Goal: Navigation & Orientation: Find specific page/section

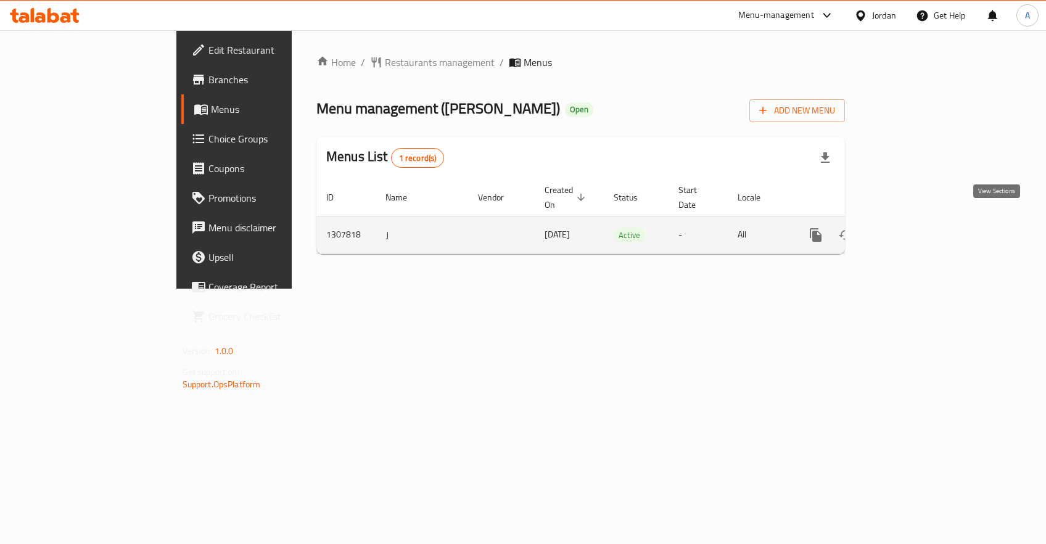
click at [912, 228] on icon "enhanced table" at bounding box center [905, 235] width 15 height 15
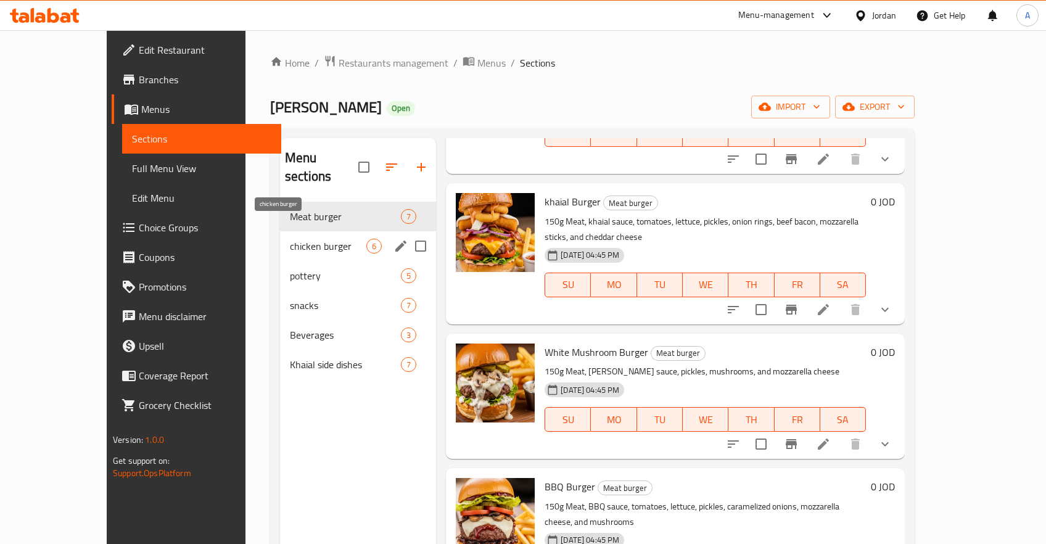
click at [290, 239] on span "chicken burger" at bounding box center [328, 246] width 76 height 15
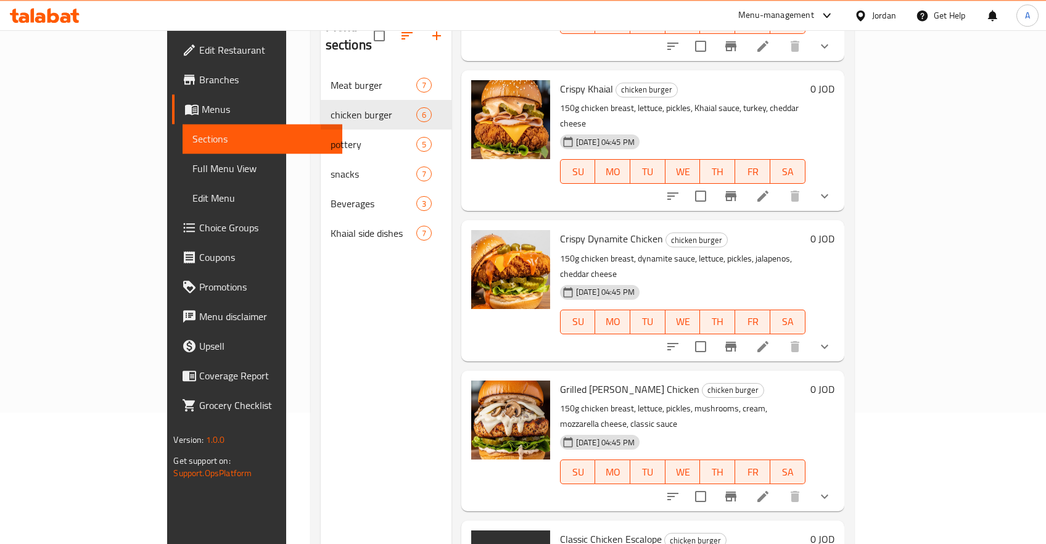
scroll to position [172, 0]
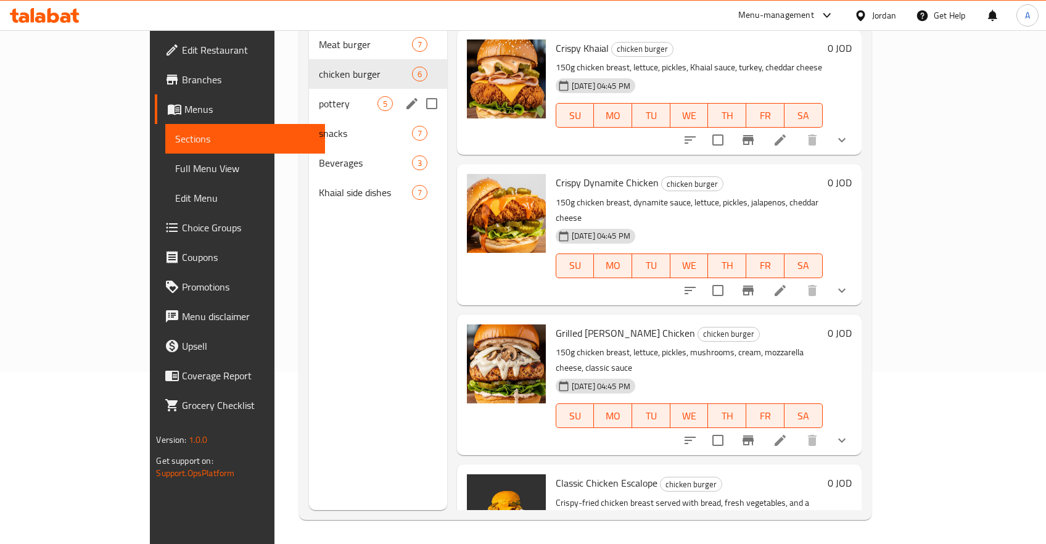
click at [319, 96] on span "pottery" at bounding box center [348, 103] width 59 height 15
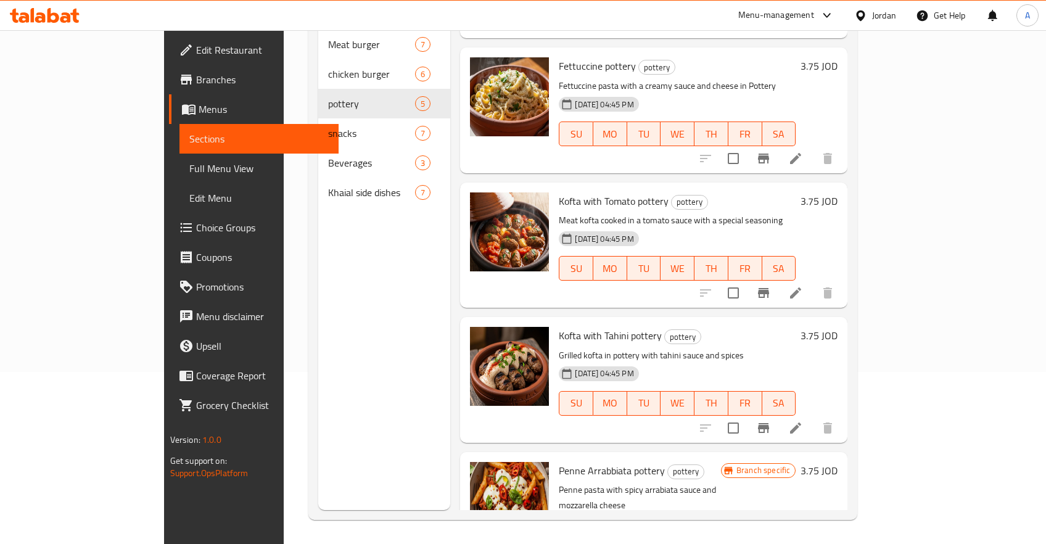
scroll to position [160, 0]
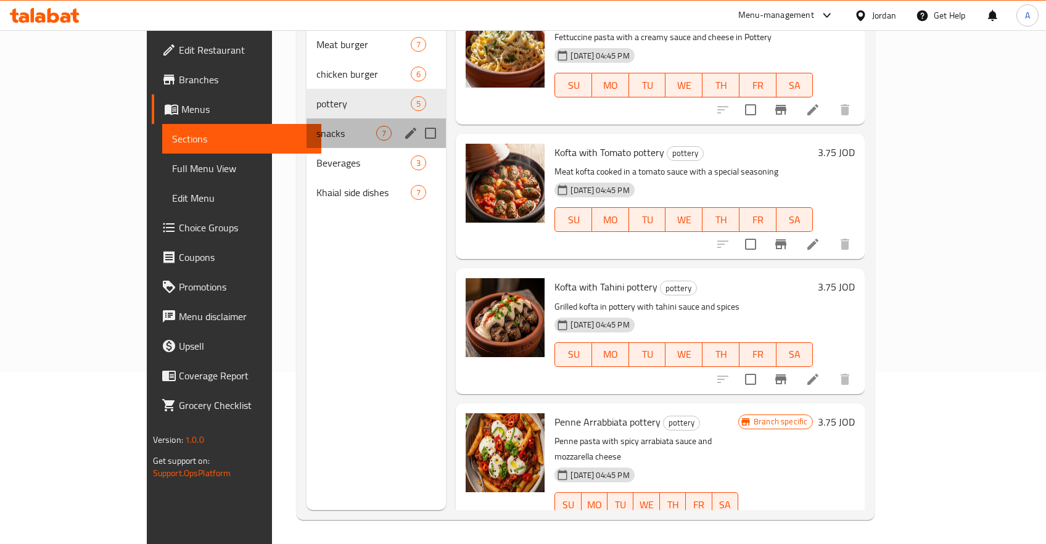
click at [307, 128] on div "snacks 7" at bounding box center [376, 133] width 139 height 30
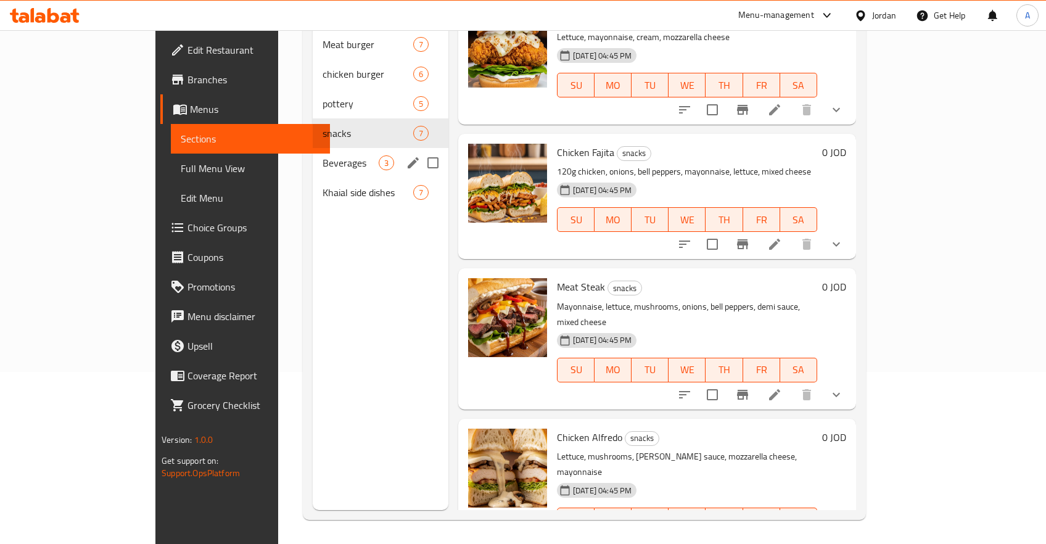
click at [323, 155] on span "Beverages" at bounding box center [351, 162] width 56 height 15
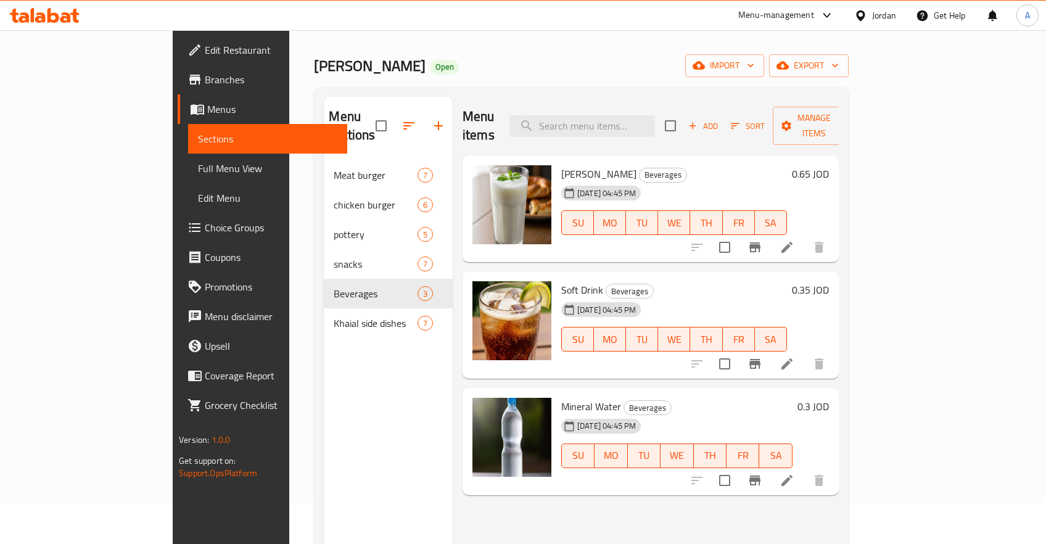
scroll to position [107, 0]
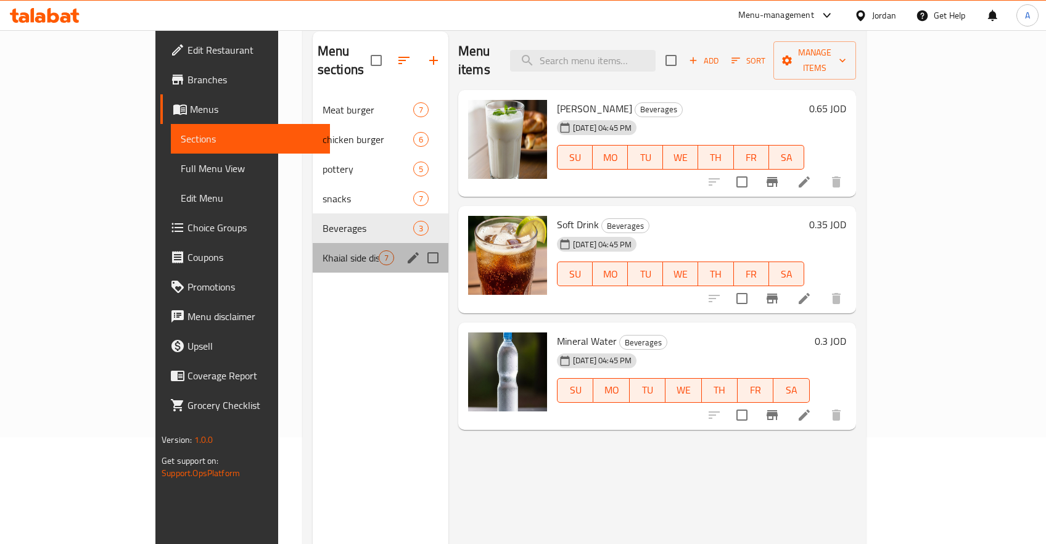
click at [313, 247] on div "Khaial side dishes 7" at bounding box center [381, 258] width 136 height 30
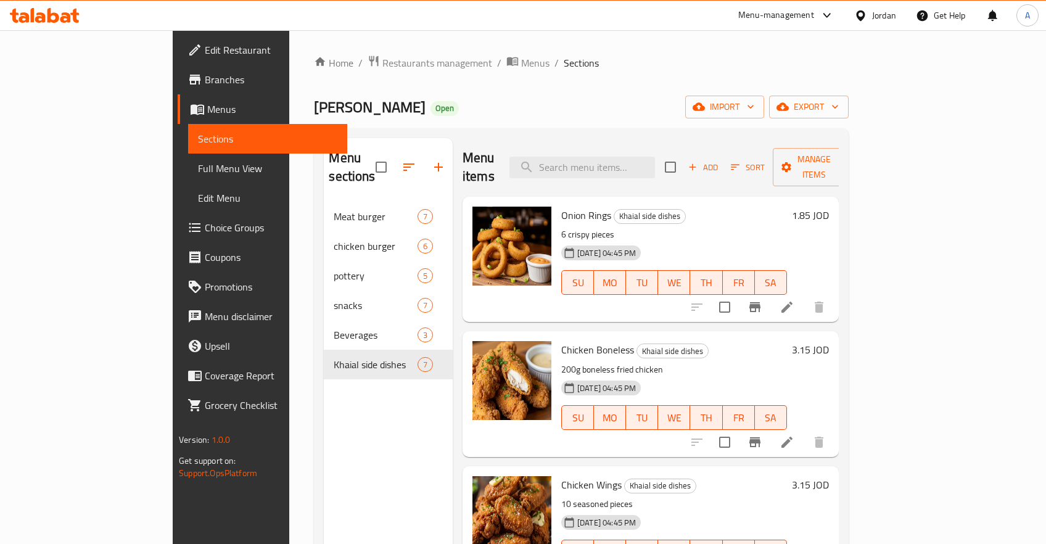
click at [205, 86] on span "Branches" at bounding box center [271, 79] width 133 height 15
